Goal: Task Accomplishment & Management: Manage account settings

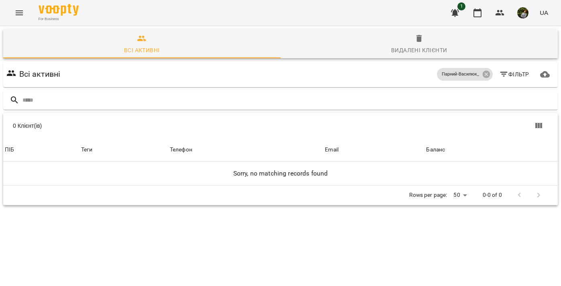
click at [18, 14] on icon "Menu" at bounding box center [19, 13] width 10 height 10
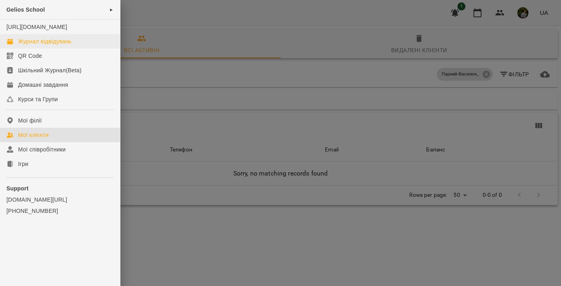
click at [43, 45] on link "Журнал відвідувань" at bounding box center [60, 41] width 120 height 14
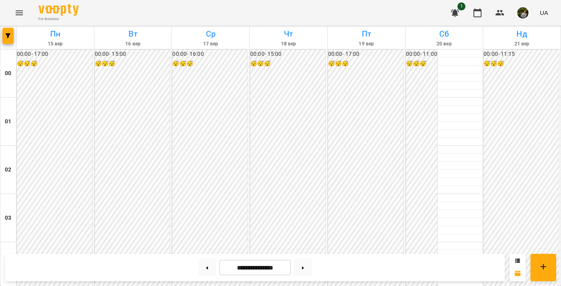
scroll to position [881, 0]
click at [206, 267] on icon at bounding box center [207, 267] width 2 height 3
type input "**********"
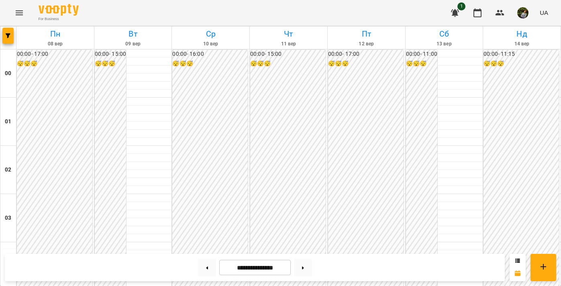
scroll to position [508, 0]
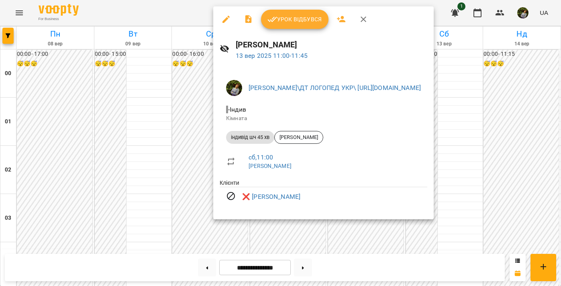
click at [142, 167] on div at bounding box center [280, 143] width 561 height 286
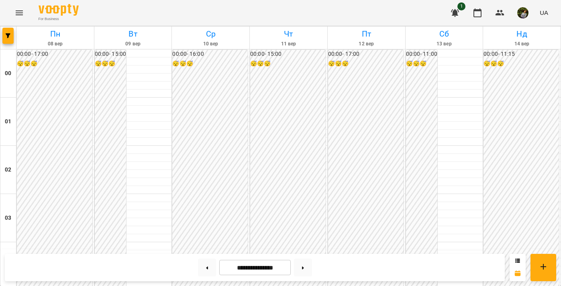
scroll to position [466, 0]
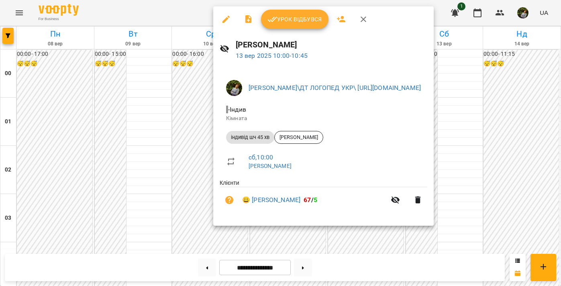
click at [148, 212] on div at bounding box center [280, 143] width 561 height 286
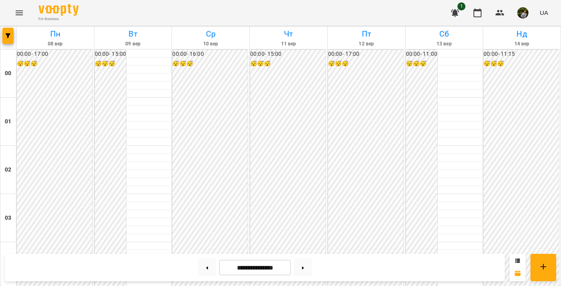
scroll to position [478, 0]
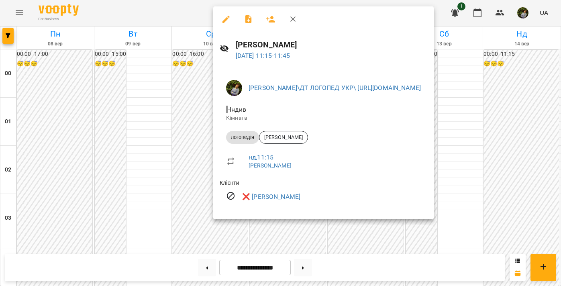
click at [153, 217] on div at bounding box center [280, 143] width 561 height 286
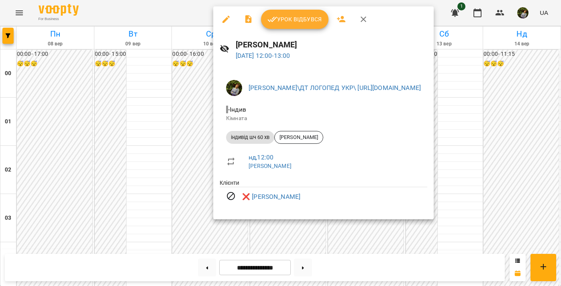
click at [156, 187] on div at bounding box center [280, 143] width 561 height 286
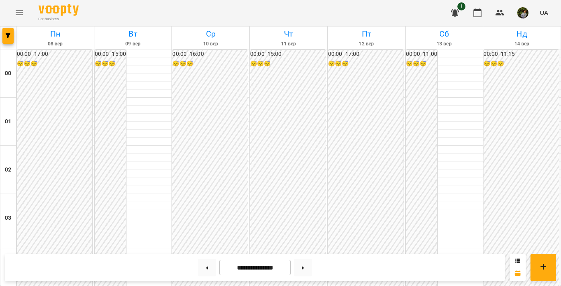
scroll to position [506, 0]
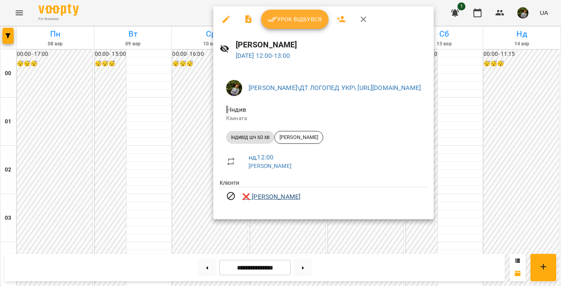
click at [275, 195] on link "❌ [PERSON_NAME]" at bounding box center [271, 197] width 58 height 10
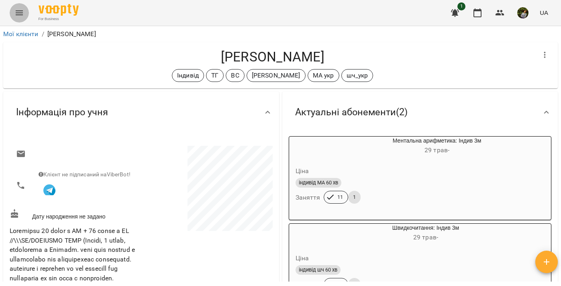
click at [17, 10] on icon "Menu" at bounding box center [19, 13] width 10 height 10
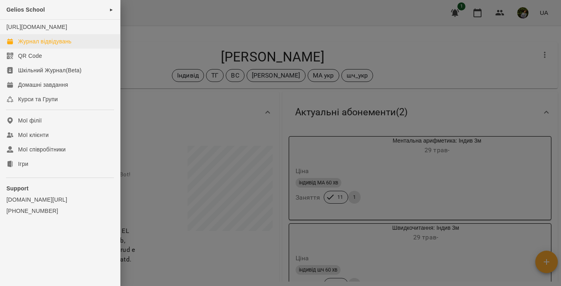
click at [35, 45] on div "Журнал відвідувань" at bounding box center [44, 41] width 53 height 8
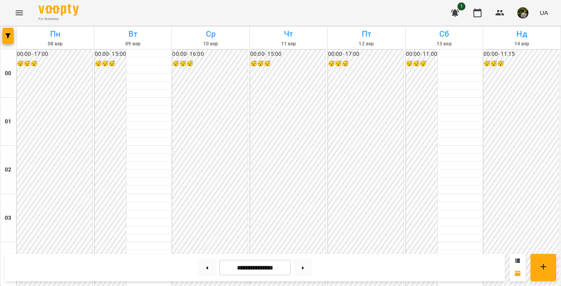
scroll to position [822, 0]
click at [18, 12] on icon "Menu" at bounding box center [19, 13] width 10 height 10
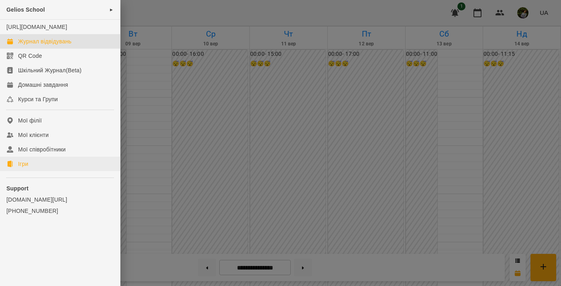
click at [25, 168] on div "Ігри" at bounding box center [23, 164] width 10 height 8
